Goal: Check status: Check status

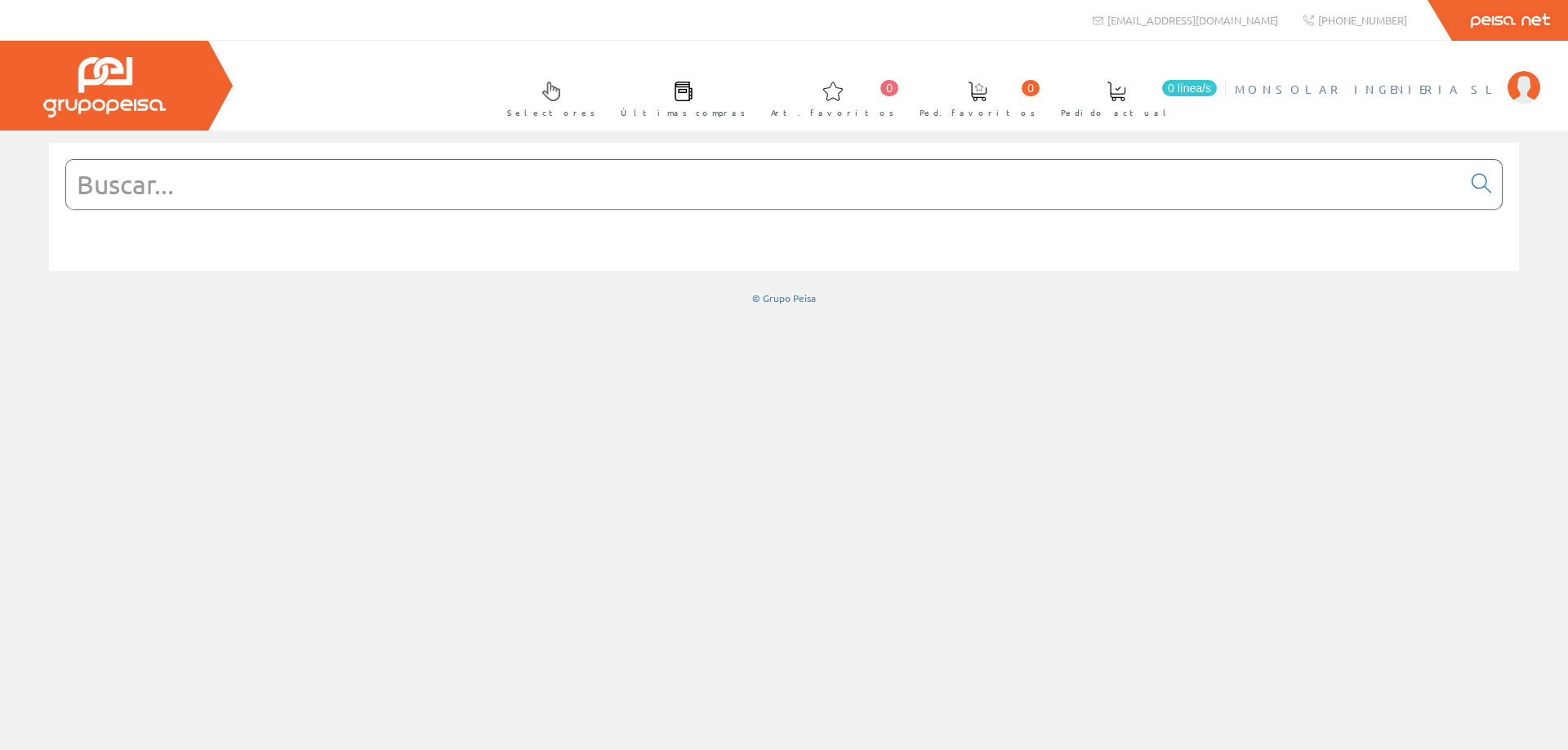
click at [1402, 92] on span "MONSOLAR INGENIERIA SL" at bounding box center [1367, 89] width 265 height 16
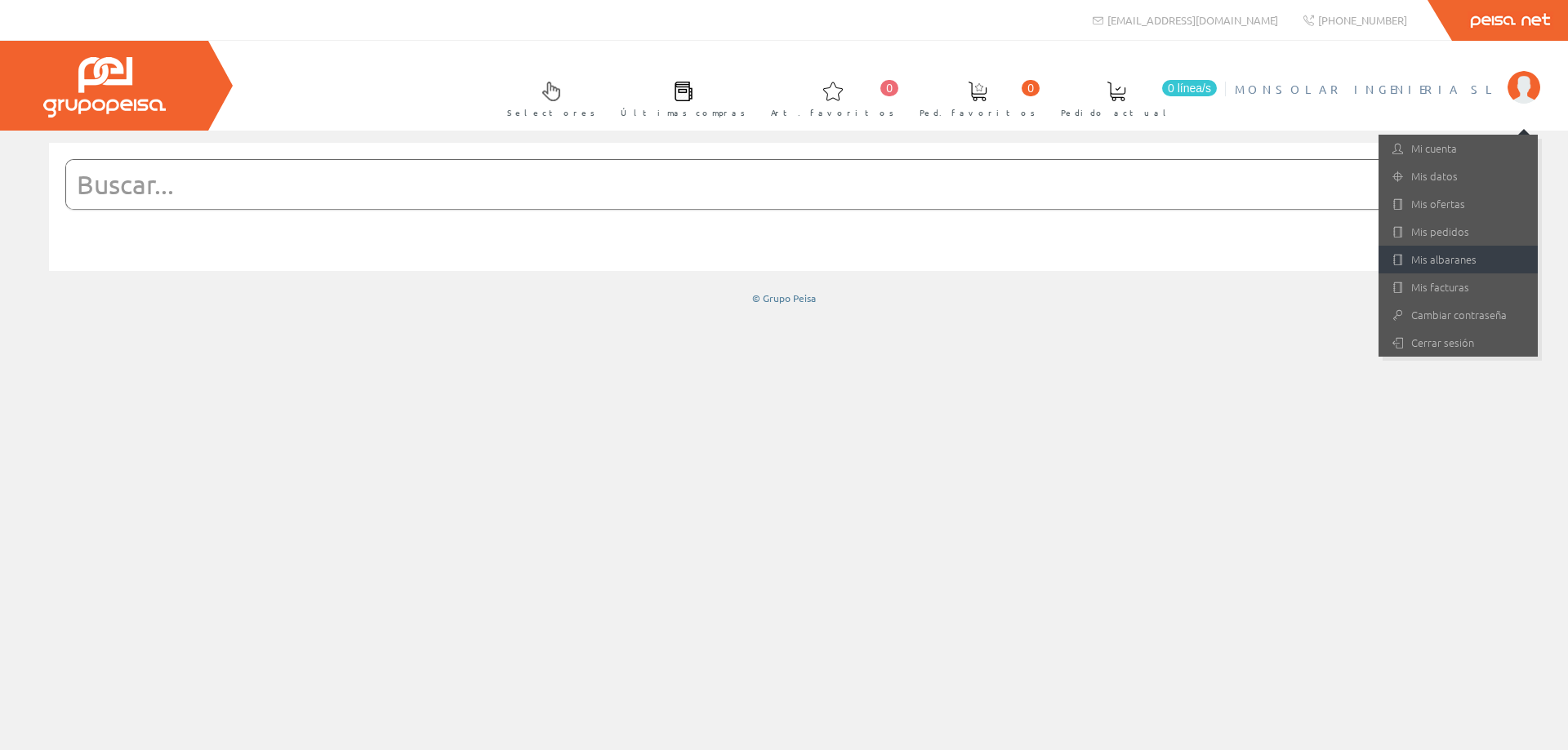
click at [1443, 249] on link "Mis albaranes" at bounding box center [1458, 259] width 159 height 28
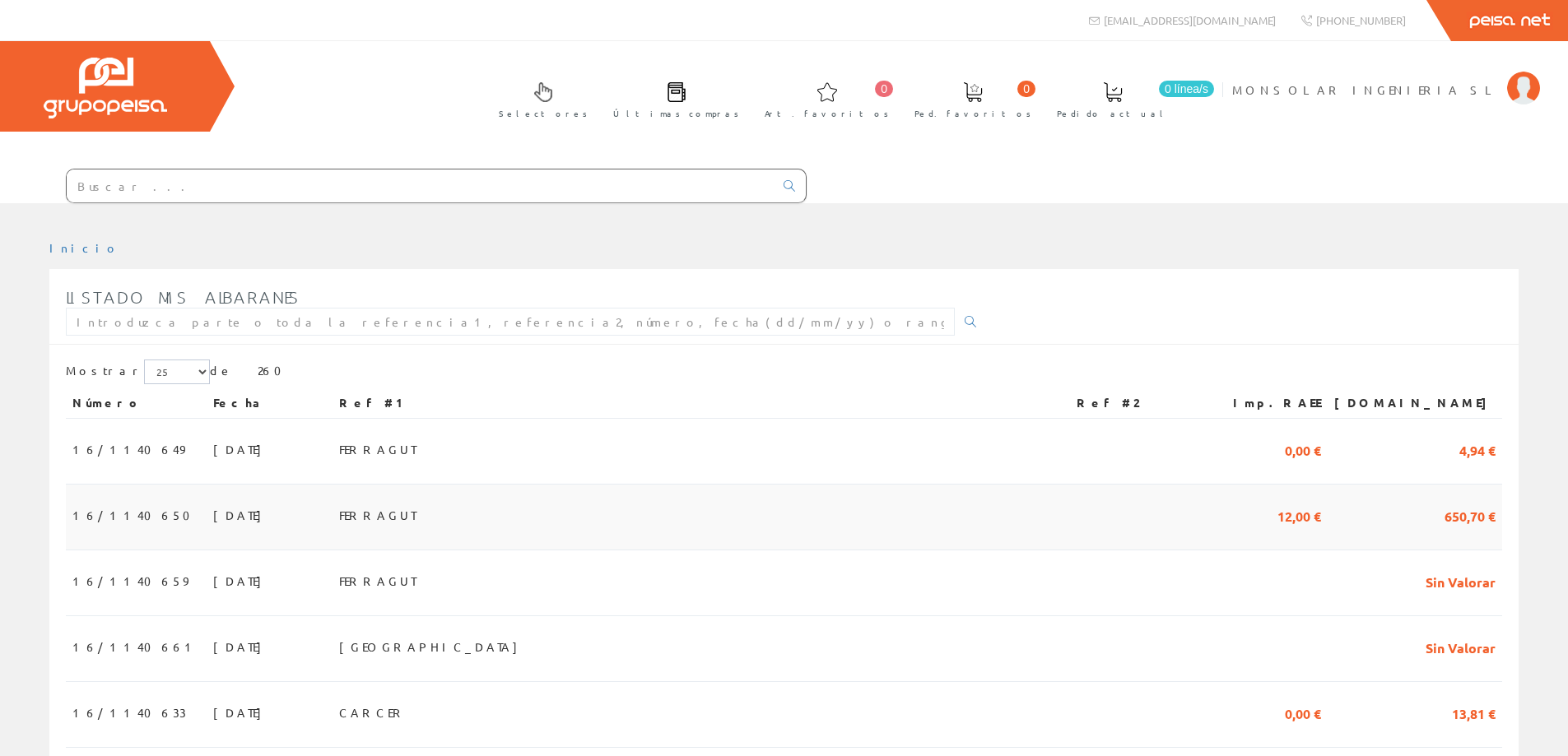
click at [213, 514] on span "[DATE]" at bounding box center [241, 514] width 56 height 28
click at [122, 448] on span "16/1140649" at bounding box center [128, 449] width 112 height 28
